Goal: Task Accomplishment & Management: Complete application form

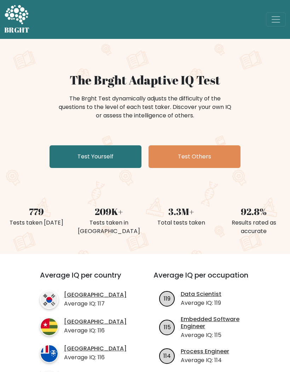
click at [69, 157] on link "Test Yourself" at bounding box center [95, 156] width 92 height 23
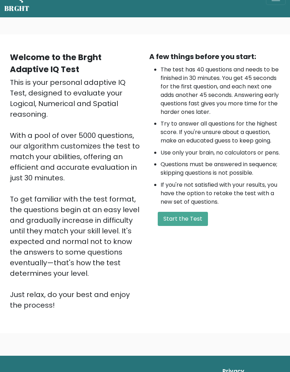
scroll to position [22, 0]
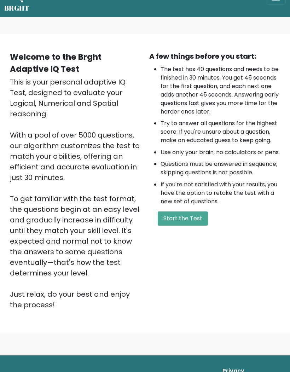
click at [187, 224] on div "A few things before you start: The test has 40 questions and needs to be finish…" at bounding box center [214, 180] width 139 height 259
click at [199, 225] on button "Start the Test" at bounding box center [183, 218] width 50 height 14
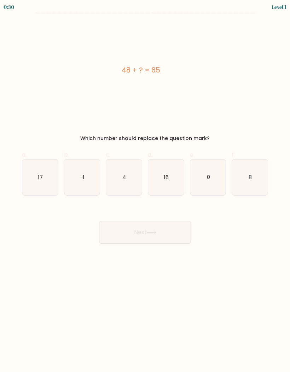
click at [36, 172] on icon "17" at bounding box center [40, 177] width 36 height 36
click at [145, 186] on input "a. 17" at bounding box center [145, 188] width 0 height 5
radio input "true"
click at [114, 227] on button "Next" at bounding box center [145, 232] width 92 height 23
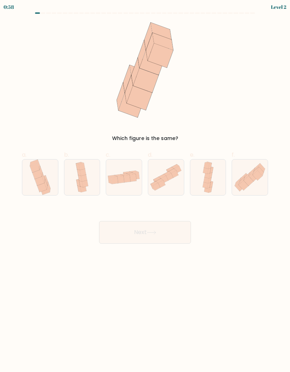
click at [243, 184] on icon at bounding box center [244, 185] width 10 height 10
click at [145, 186] on input "f." at bounding box center [145, 188] width 0 height 5
radio input "true"
click at [130, 234] on button "Next" at bounding box center [145, 232] width 92 height 23
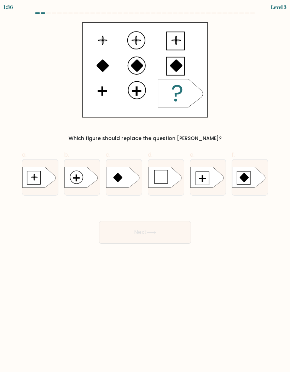
click at [199, 177] on icon at bounding box center [206, 177] width 33 height 21
click at [145, 186] on input "e." at bounding box center [145, 188] width 0 height 5
radio input "true"
click at [118, 234] on button "Next" at bounding box center [145, 232] width 92 height 23
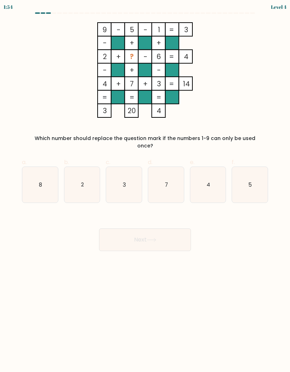
click at [38, 170] on icon "8" at bounding box center [40, 185] width 36 height 36
click at [145, 186] on input "a. 8" at bounding box center [145, 188] width 0 height 5
radio input "true"
click at [121, 231] on button "Next" at bounding box center [145, 239] width 92 height 23
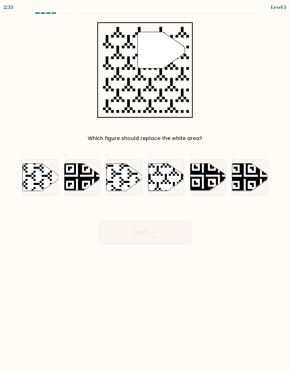
click at [159, 175] on icon at bounding box center [166, 176] width 36 height 27
click at [145, 186] on input "d." at bounding box center [145, 188] width 0 height 5
radio input "true"
click at [117, 235] on button "Next" at bounding box center [145, 232] width 92 height 23
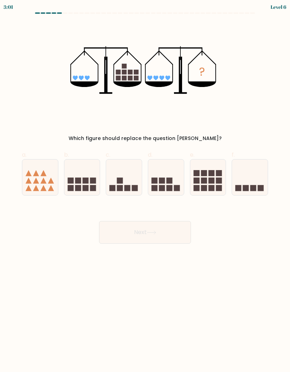
click at [201, 169] on icon at bounding box center [208, 177] width 36 height 29
click at [145, 186] on input "e." at bounding box center [145, 188] width 0 height 5
radio input "true"
click at [117, 230] on button "Next" at bounding box center [145, 232] width 92 height 23
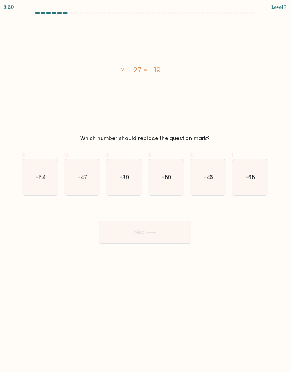
click at [209, 174] on text "-46" at bounding box center [208, 176] width 10 height 7
click at [145, 186] on input "e. -46" at bounding box center [145, 188] width 0 height 5
radio input "true"
click at [108, 231] on button "Next" at bounding box center [145, 232] width 92 height 23
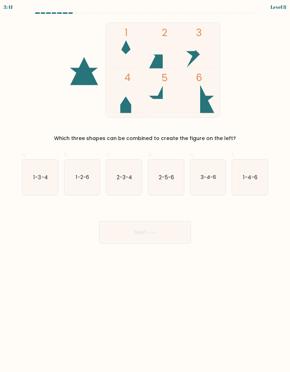
click at [158, 176] on icon "2-5-6" at bounding box center [166, 177] width 36 height 36
click at [145, 186] on input "d. 2-5-6" at bounding box center [145, 188] width 0 height 5
radio input "true"
click at [123, 235] on button "Next" at bounding box center [145, 232] width 92 height 23
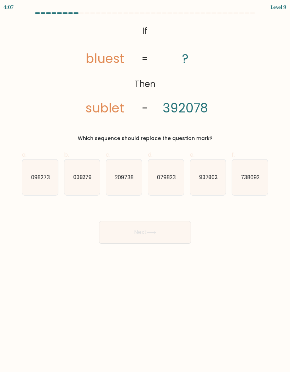
click at [132, 174] on text "209738" at bounding box center [124, 176] width 19 height 7
click at [145, 186] on input "c. 209738" at bounding box center [145, 188] width 0 height 5
radio input "true"
click at [183, 234] on button "Next" at bounding box center [145, 232] width 92 height 23
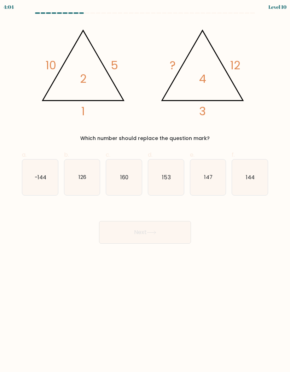
click at [252, 186] on icon "144" at bounding box center [250, 177] width 36 height 36
click at [145, 186] on input "f. 144" at bounding box center [145, 188] width 0 height 5
radio input "true"
click at [174, 237] on button "Next" at bounding box center [145, 232] width 92 height 23
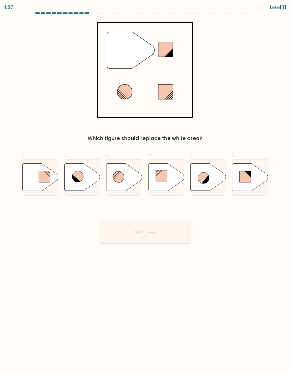
click at [117, 179] on circle at bounding box center [118, 176] width 11 height 11
click at [145, 186] on input "c." at bounding box center [145, 188] width 0 height 5
radio input "true"
click at [76, 177] on icon at bounding box center [77, 176] width 11 height 11
click at [145, 186] on input "b." at bounding box center [145, 188] width 0 height 5
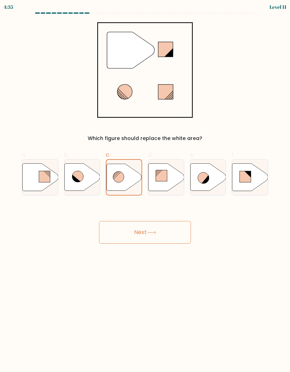
radio input "true"
click at [174, 230] on button "Next" at bounding box center [145, 232] width 92 height 23
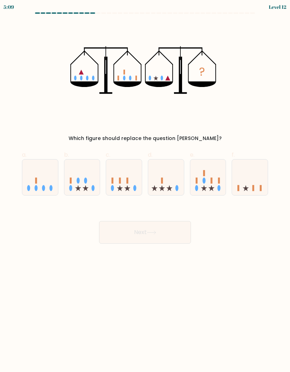
click at [171, 176] on icon at bounding box center [166, 177] width 36 height 29
click at [145, 186] on input "d." at bounding box center [145, 188] width 0 height 5
radio input "true"
click at [187, 222] on button "Next" at bounding box center [145, 232] width 92 height 23
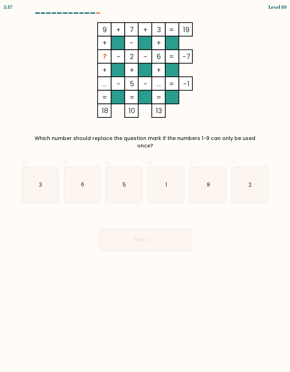
click at [162, 176] on icon "1" at bounding box center [166, 185] width 36 height 36
click at [145, 186] on input "d. 1" at bounding box center [145, 188] width 0 height 5
radio input "true"
click at [126, 234] on button "Next" at bounding box center [145, 239] width 92 height 23
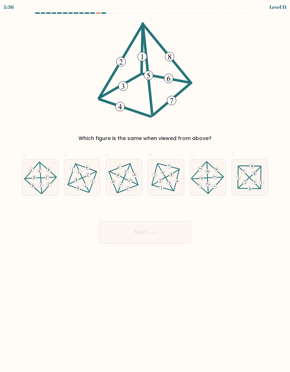
click at [122, 169] on icon at bounding box center [123, 177] width 29 height 29
click at [145, 186] on input "c." at bounding box center [145, 188] width 0 height 5
radio input "true"
click at [113, 230] on button "Next" at bounding box center [145, 232] width 92 height 23
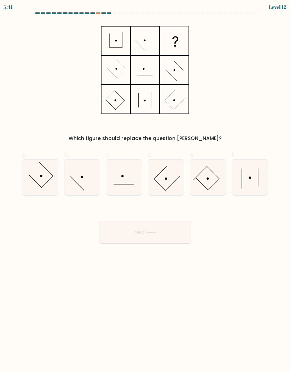
click at [210, 167] on icon at bounding box center [208, 177] width 36 height 36
click at [145, 186] on input "e." at bounding box center [145, 188] width 0 height 5
radio input "true"
click at [48, 171] on icon at bounding box center [40, 177] width 36 height 36
click at [145, 186] on input "a." at bounding box center [145, 188] width 0 height 5
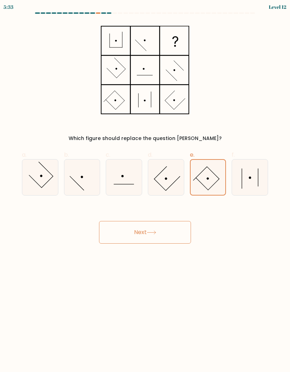
radio input "true"
click at [120, 233] on button "Next" at bounding box center [145, 232] width 92 height 23
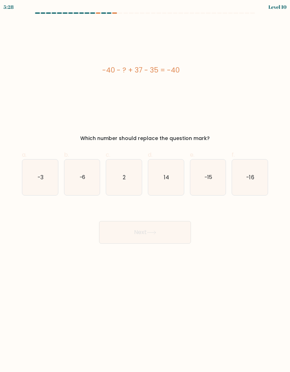
click at [116, 187] on icon "2" at bounding box center [124, 177] width 36 height 36
click at [145, 187] on input "c. 2" at bounding box center [145, 188] width 0 height 5
radio input "true"
click at [121, 234] on button "Next" at bounding box center [145, 232] width 92 height 23
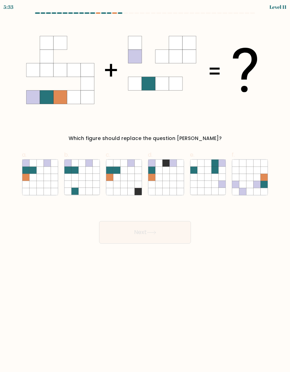
click at [32, 165] on icon at bounding box center [32, 162] width 7 height 7
click at [145, 186] on input "a." at bounding box center [145, 188] width 0 height 5
radio input "true"
click at [161, 229] on button "Next" at bounding box center [145, 232] width 92 height 23
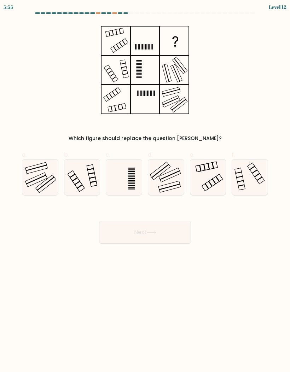
click at [160, 166] on icon at bounding box center [166, 177] width 36 height 36
click at [145, 186] on input "d." at bounding box center [145, 188] width 0 height 5
radio input "true"
click at [110, 232] on button "Next" at bounding box center [145, 232] width 92 height 23
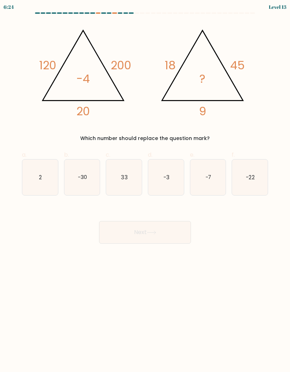
click at [122, 178] on text "33" at bounding box center [124, 176] width 6 height 7
click at [145, 186] on input "c. 33" at bounding box center [145, 188] width 0 height 5
radio input "true"
click at [108, 231] on button "Next" at bounding box center [145, 232] width 92 height 23
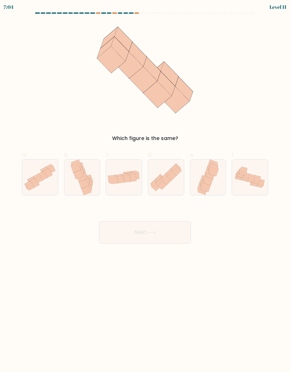
click at [219, 168] on icon at bounding box center [207, 177] width 23 height 36
click at [145, 186] on input "e." at bounding box center [145, 188] width 0 height 5
radio input "true"
click at [184, 234] on button "Next" at bounding box center [145, 232] width 92 height 23
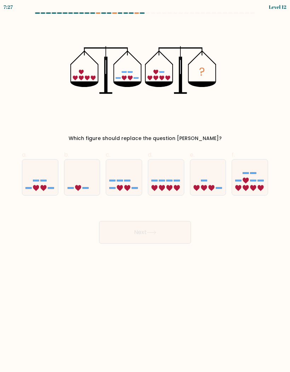
click at [135, 179] on icon at bounding box center [124, 177] width 36 height 29
click at [145, 186] on input "c." at bounding box center [145, 188] width 0 height 5
radio input "true"
click at [169, 233] on button "Next" at bounding box center [145, 232] width 92 height 23
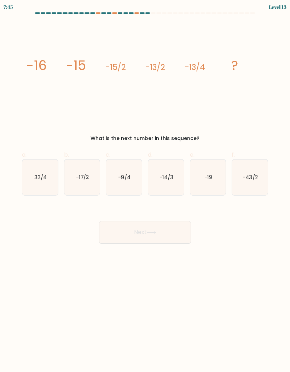
click at [124, 172] on icon "-9/4" at bounding box center [124, 177] width 36 height 36
click at [145, 186] on input "c. -9/4" at bounding box center [145, 188] width 0 height 5
radio input "true"
click at [115, 229] on button "Next" at bounding box center [145, 232] width 92 height 23
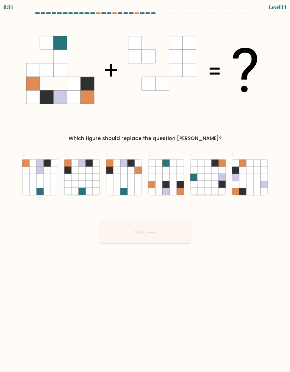
click at [109, 175] on icon at bounding box center [109, 176] width 7 height 7
click at [145, 186] on input "c." at bounding box center [145, 188] width 0 height 5
radio input "true"
click at [118, 234] on button "Next" at bounding box center [145, 232] width 92 height 23
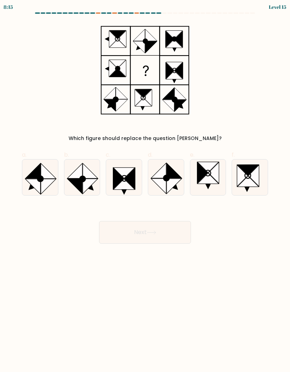
click at [175, 175] on icon at bounding box center [173, 170] width 15 height 15
click at [145, 186] on input "d." at bounding box center [145, 188] width 0 height 5
radio input "true"
click at [175, 224] on button "Next" at bounding box center [145, 232] width 92 height 23
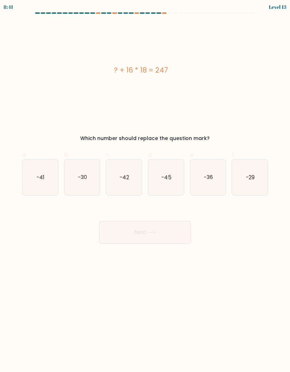
click at [66, 164] on icon "-30" at bounding box center [82, 177] width 36 height 36
click at [145, 186] on input "b. -30" at bounding box center [145, 188] width 0 height 5
radio input "true"
click at [33, 177] on icon "-41" at bounding box center [40, 177] width 36 height 36
click at [145, 186] on input "a. -41" at bounding box center [145, 188] width 0 height 5
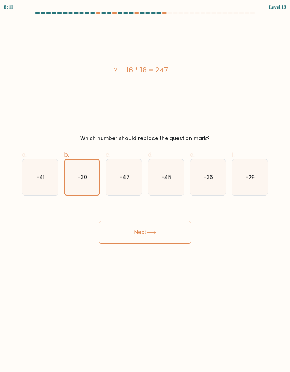
radio input "true"
click at [120, 236] on button "Next" at bounding box center [145, 232] width 92 height 23
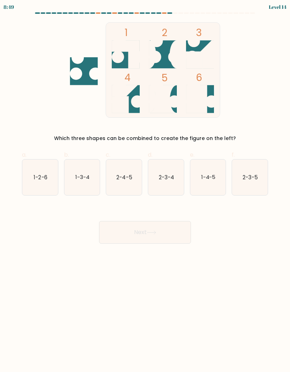
click at [72, 175] on icon "1-3-4" at bounding box center [82, 177] width 36 height 36
click at [145, 186] on input "b. 1-3-4" at bounding box center [145, 188] width 0 height 5
radio input "true"
click at [175, 228] on button "Next" at bounding box center [145, 232] width 92 height 23
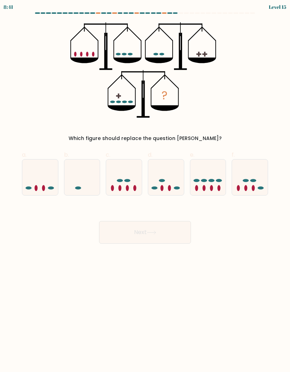
click at [120, 175] on icon at bounding box center [124, 177] width 36 height 29
click at [145, 186] on input "c." at bounding box center [145, 188] width 0 height 5
radio input "true"
click at [161, 174] on icon at bounding box center [166, 177] width 36 height 29
click at [145, 186] on input "d." at bounding box center [145, 188] width 0 height 5
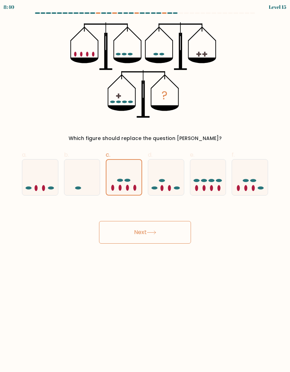
radio input "true"
click at [123, 229] on button "Next" at bounding box center [145, 232] width 92 height 23
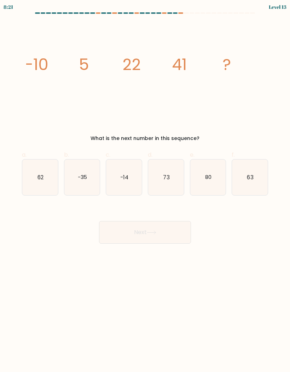
click at [167, 169] on icon "73" at bounding box center [166, 177] width 36 height 36
click at [145, 186] on input "d. 73" at bounding box center [145, 188] width 0 height 5
radio input "true"
click at [138, 236] on button "Next" at bounding box center [145, 232] width 92 height 23
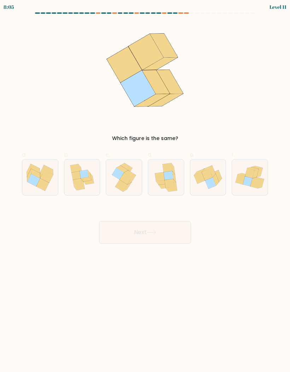
click at [215, 170] on icon at bounding box center [208, 177] width 36 height 30
click at [145, 186] on input "e." at bounding box center [145, 188] width 0 height 5
radio input "true"
click at [120, 229] on button "Next" at bounding box center [145, 232] width 92 height 23
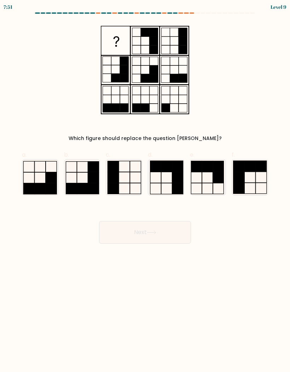
click at [164, 176] on icon at bounding box center [166, 177] width 36 height 36
click at [145, 186] on input "d." at bounding box center [145, 188] width 0 height 5
radio input "true"
click at [119, 240] on button "Next" at bounding box center [145, 232] width 92 height 23
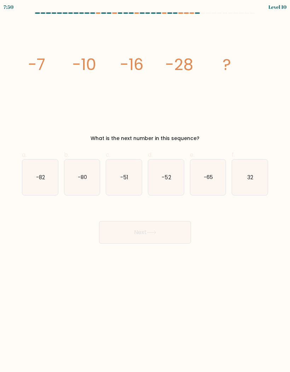
click at [159, 180] on icon "-52" at bounding box center [166, 177] width 36 height 36
click at [145, 186] on input "d. -52" at bounding box center [145, 188] width 0 height 5
radio input "true"
click at [128, 232] on button "Next" at bounding box center [145, 232] width 92 height 23
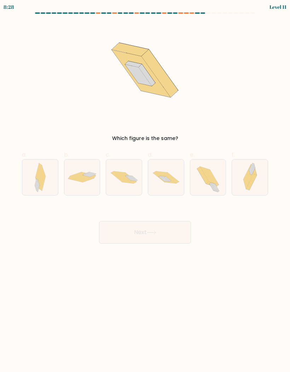
click at [163, 176] on icon at bounding box center [161, 176] width 7 height 1
click at [145, 186] on input "d." at bounding box center [145, 188] width 0 height 5
radio input "true"
click at [110, 229] on button "Next" at bounding box center [145, 232] width 92 height 23
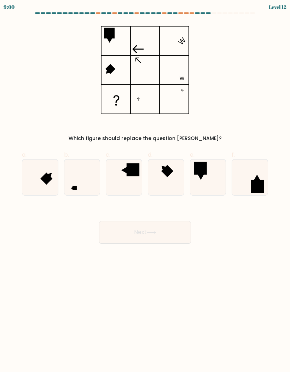
click at [95, 181] on icon at bounding box center [82, 177] width 36 height 36
click at [145, 186] on input "b." at bounding box center [145, 188] width 0 height 5
radio input "true"
click at [178, 231] on button "Next" at bounding box center [145, 232] width 92 height 23
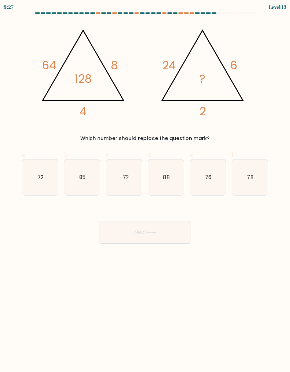
click at [202, 184] on icon "76" at bounding box center [208, 177] width 36 height 36
click at [145, 186] on input "e. 76" at bounding box center [145, 188] width 0 height 5
radio input "true"
click at [169, 234] on button "Next" at bounding box center [145, 232] width 92 height 23
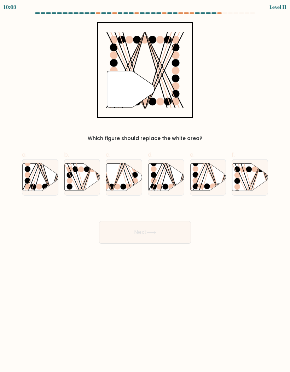
click at [27, 182] on ellipse at bounding box center [28, 181] width 6 height 6
click at [145, 186] on input "a." at bounding box center [145, 188] width 0 height 5
radio input "true"
click at [186, 234] on button "Next" at bounding box center [145, 232] width 92 height 23
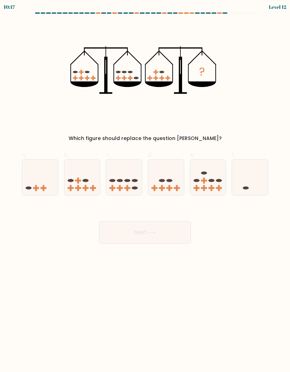
click at [170, 186] on rect at bounding box center [170, 188] width 2 height 6
click at [145, 186] on input "d." at bounding box center [145, 188] width 0 height 5
radio input "true"
click at [179, 232] on button "Next" at bounding box center [145, 232] width 92 height 23
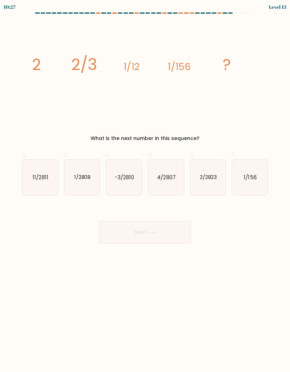
click at [251, 178] on text "1/156" at bounding box center [250, 176] width 13 height 7
click at [145, 186] on input "f. 1/156" at bounding box center [145, 188] width 0 height 5
radio input "true"
click at [181, 235] on button "Next" at bounding box center [145, 232] width 92 height 23
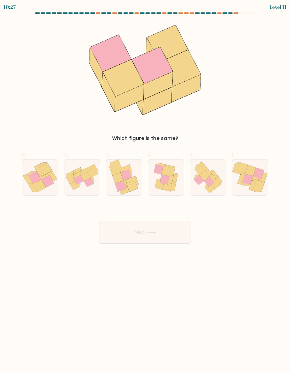
click at [42, 177] on icon at bounding box center [42, 177] width 13 height 4
click at [145, 186] on input "a." at bounding box center [145, 188] width 0 height 5
radio input "true"
click at [165, 233] on button "Next" at bounding box center [145, 232] width 92 height 23
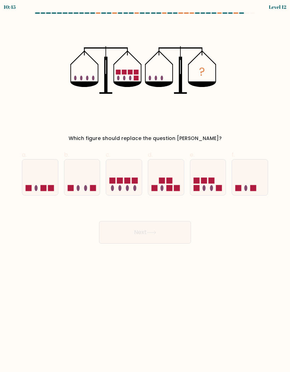
click at [220, 168] on icon at bounding box center [208, 177] width 36 height 29
click at [145, 186] on input "e." at bounding box center [145, 188] width 0 height 5
radio input "true"
click at [132, 236] on button "Next" at bounding box center [145, 232] width 92 height 23
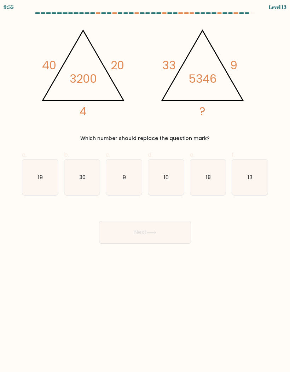
click at [203, 167] on icon "18" at bounding box center [208, 177] width 36 height 36
click at [145, 186] on input "e. 18" at bounding box center [145, 188] width 0 height 5
radio input "true"
click at [127, 238] on button "Next" at bounding box center [145, 232] width 92 height 23
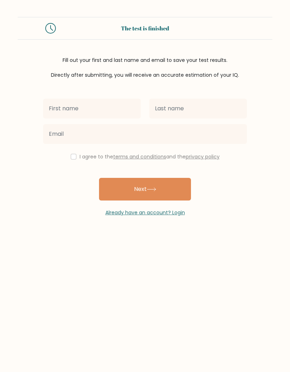
click at [58, 105] on input "text" at bounding box center [92, 109] width 98 height 20
type input "Lorie Ann"
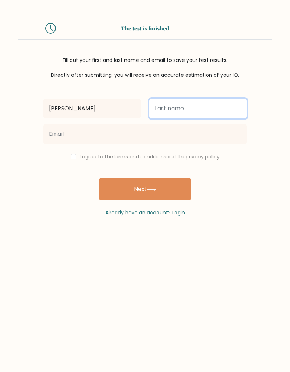
click at [159, 117] on input "text" at bounding box center [198, 109] width 98 height 20
type input "[PERSON_NAME]"
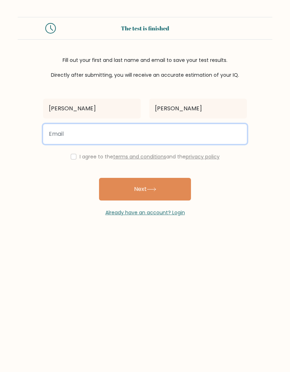
click at [66, 132] on input "email" at bounding box center [145, 134] width 204 height 20
type input "balajadia.lorieann26@gmail.com"
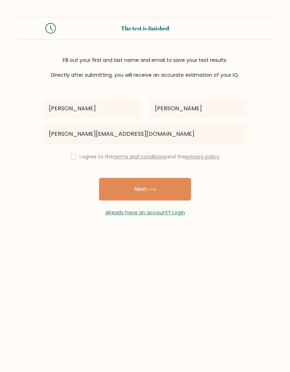
click at [71, 155] on input "checkbox" at bounding box center [74, 157] width 6 height 6
checkbox input "true"
click at [171, 192] on button "Next" at bounding box center [145, 189] width 92 height 23
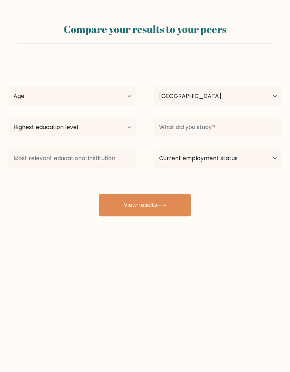
select select "PH"
click at [22, 102] on select "Age Under [DEMOGRAPHIC_DATA] [DEMOGRAPHIC_DATA] [DEMOGRAPHIC_DATA] [DEMOGRAPHIC…" at bounding box center [72, 96] width 129 height 20
select select "18_24"
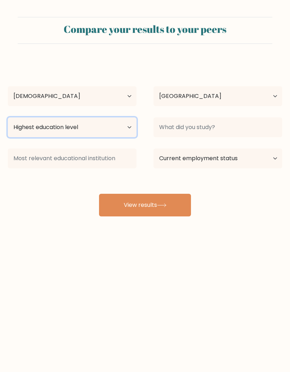
click at [26, 124] on select "Highest education level No schooling Primary Lower Secondary Upper Secondary Oc…" at bounding box center [72, 127] width 129 height 20
click at [32, 129] on select "Highest education level No schooling Primary Lower Secondary Upper Secondary Oc…" at bounding box center [72, 127] width 129 height 20
select select "upper_secondary"
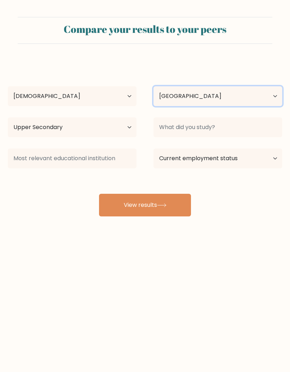
click at [218, 98] on select "Country Afghanistan Albania Algeria American Samoa Andorra Angola Anguilla Anta…" at bounding box center [217, 96] width 129 height 20
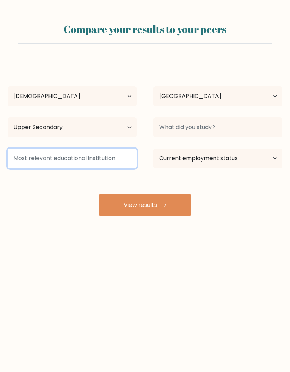
click at [37, 168] on input at bounding box center [72, 158] width 129 height 20
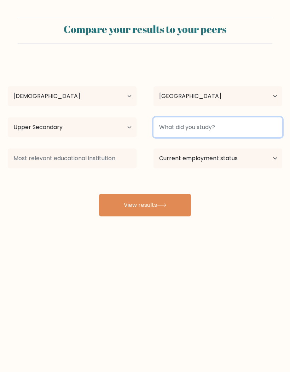
click at [215, 126] on input at bounding box center [217, 127] width 129 height 20
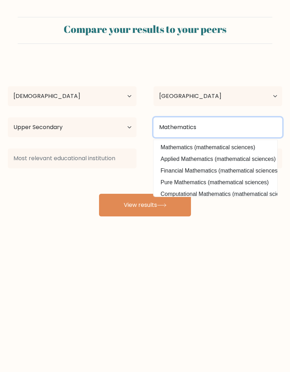
type input "Mathematics"
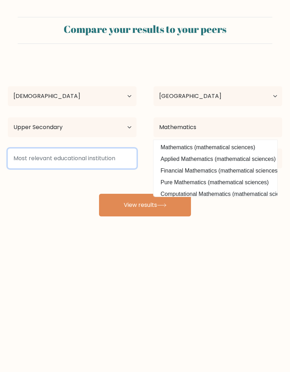
click at [53, 160] on input at bounding box center [72, 158] width 129 height 20
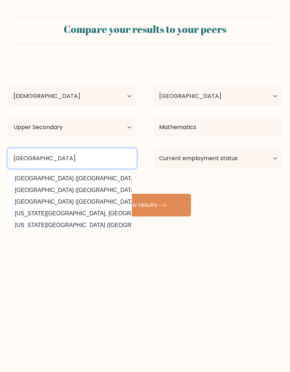
type input "Bulacan State University"
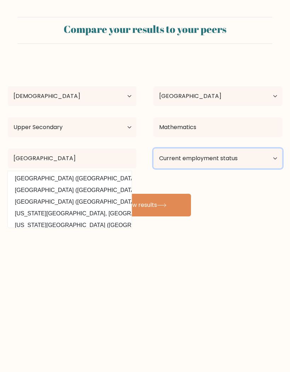
click at [248, 163] on select "Current employment status Employed Student Retired Other / prefer not to answer" at bounding box center [217, 158] width 129 height 20
select select "student"
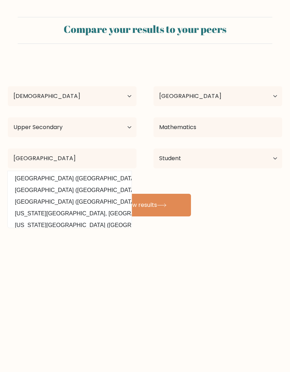
click at [178, 208] on button "View results" at bounding box center [145, 205] width 92 height 23
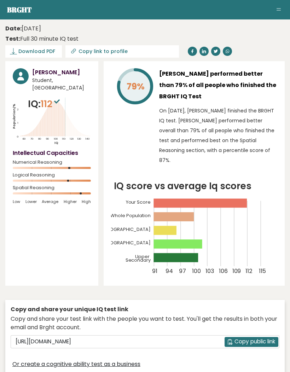
click at [38, 56] on link "Download PDF" at bounding box center [33, 51] width 57 height 12
click at [60, 51] on span "✓ Your PDF is downloaded..." at bounding box center [45, 51] width 80 height 12
click at [41, 55] on link "Download PDF" at bounding box center [33, 51] width 57 height 12
